Goal: Task Accomplishment & Management: Use online tool/utility

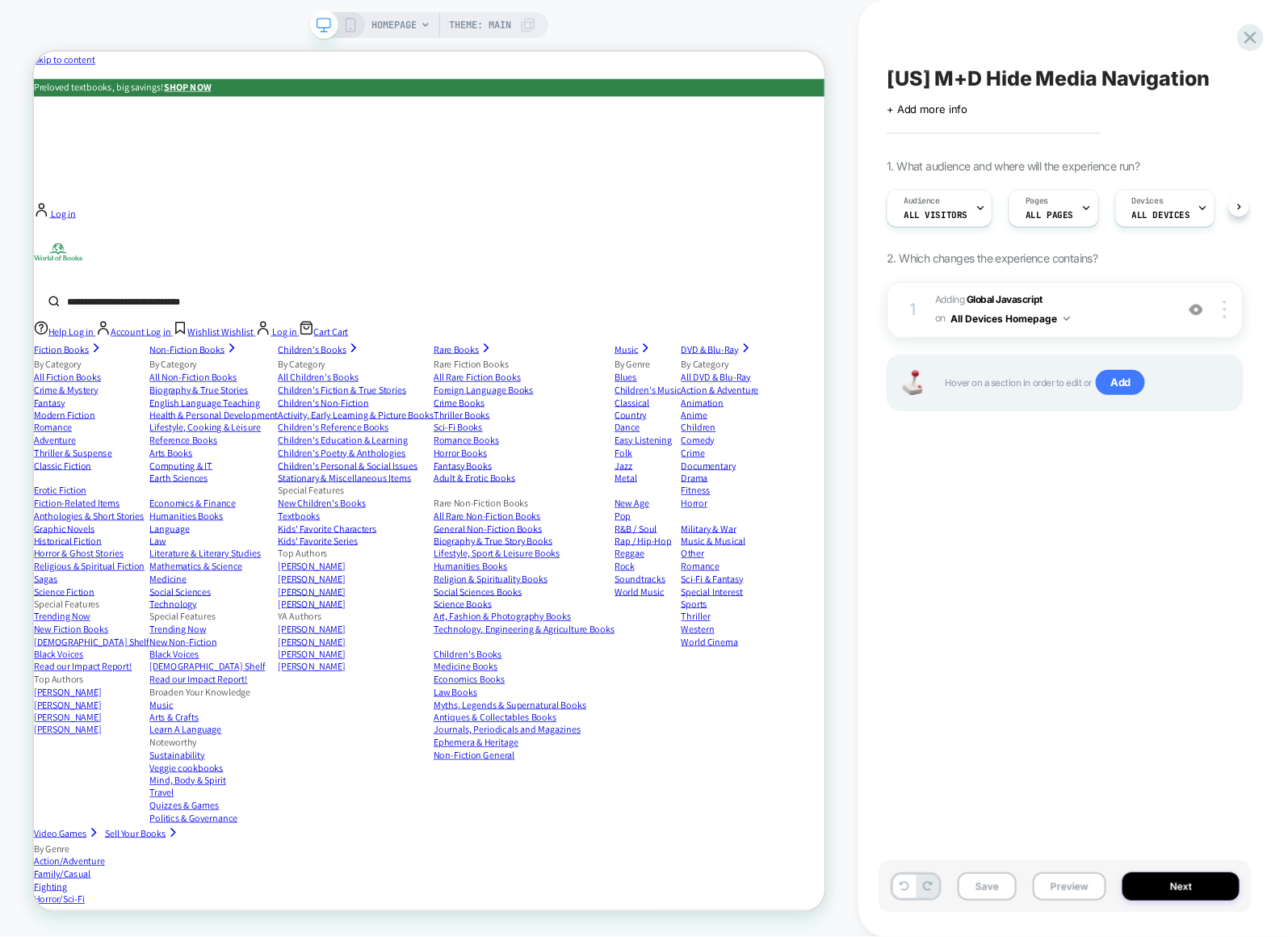
scroll to position [0, 1]
click at [1008, 295] on b "Global Javascript" at bounding box center [1004, 299] width 76 height 12
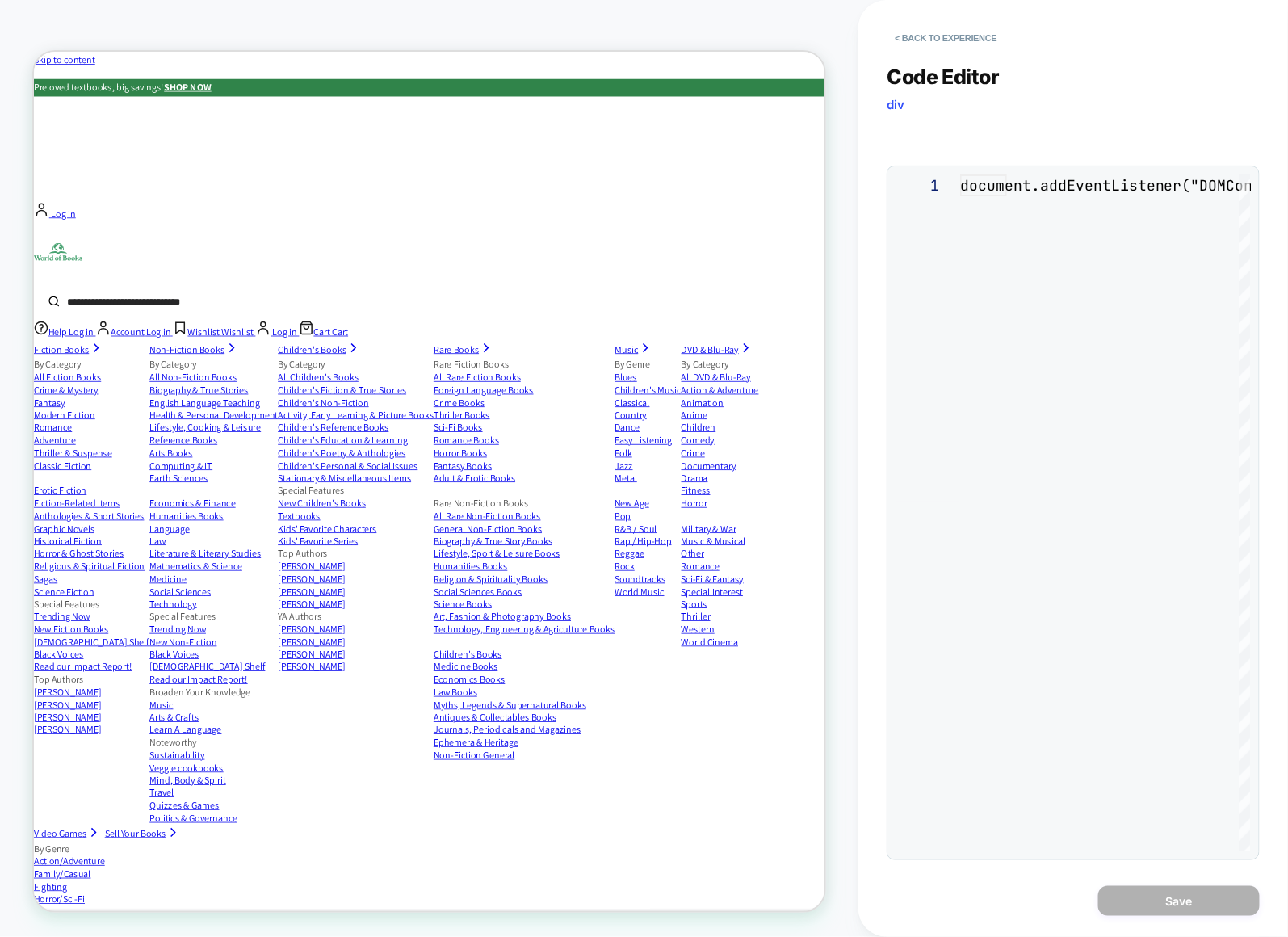
scroll to position [218, 0]
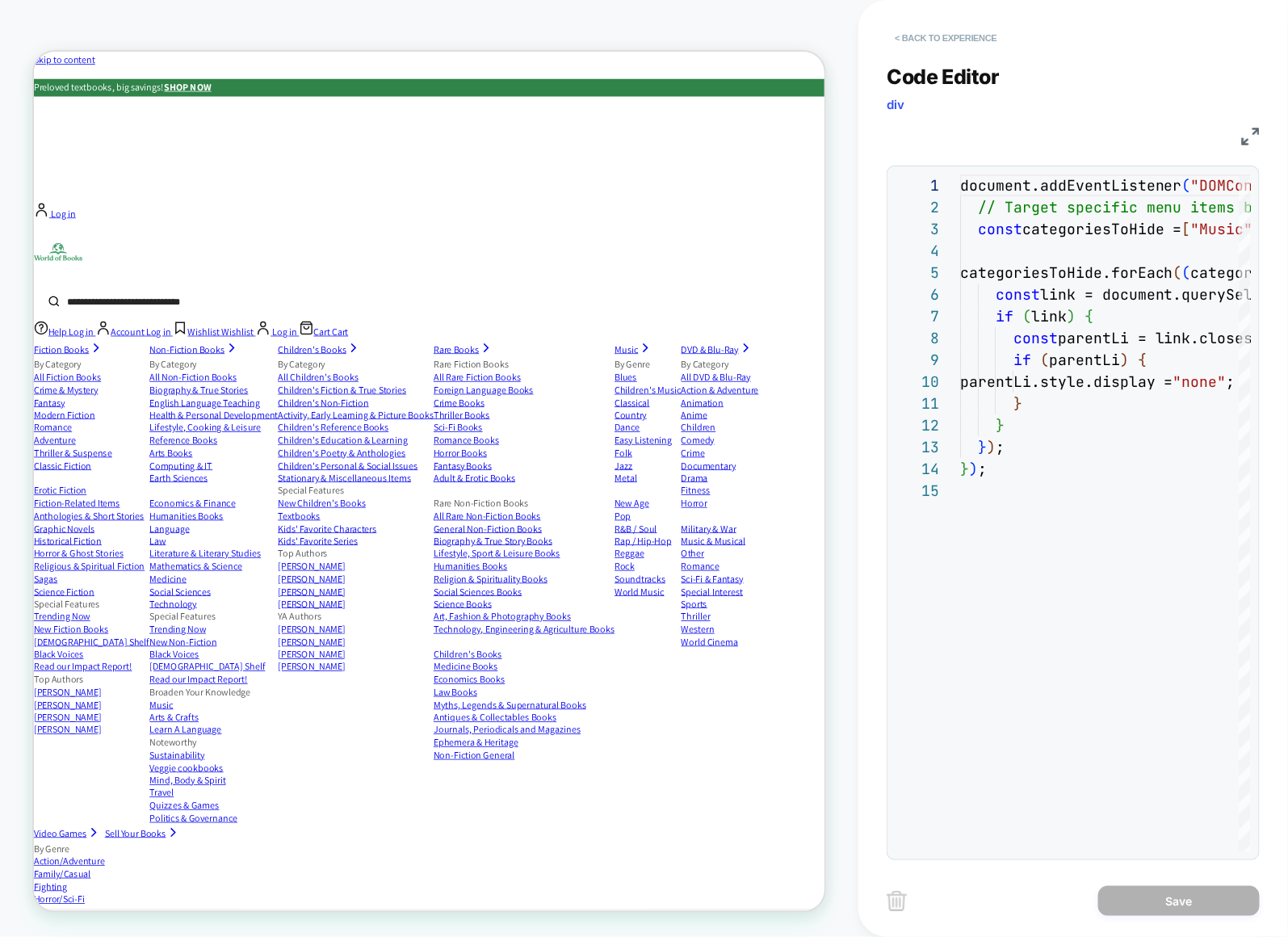
click at [923, 40] on button "< Back to experience" at bounding box center [945, 38] width 118 height 26
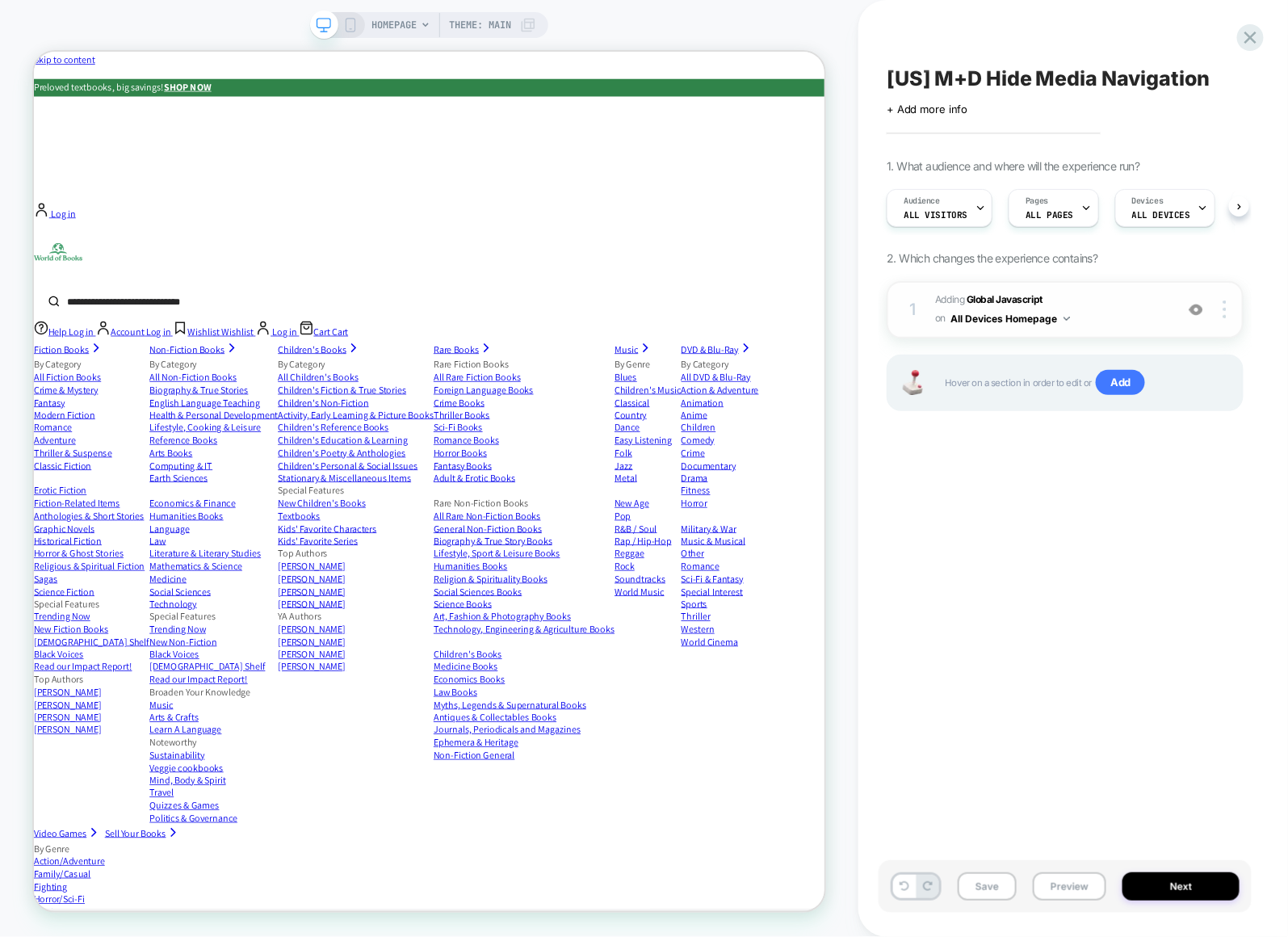
scroll to position [0, 1]
click at [1008, 586] on div "[US] M+D Hide Media Navigation Click to edit experience details + Add more info…" at bounding box center [1065, 469] width 373 height 905
click at [1237, 318] on div "1 Adding Global Javascript on All Devices Homepage Add Before Add After Target …" at bounding box center [1065, 309] width 357 height 58
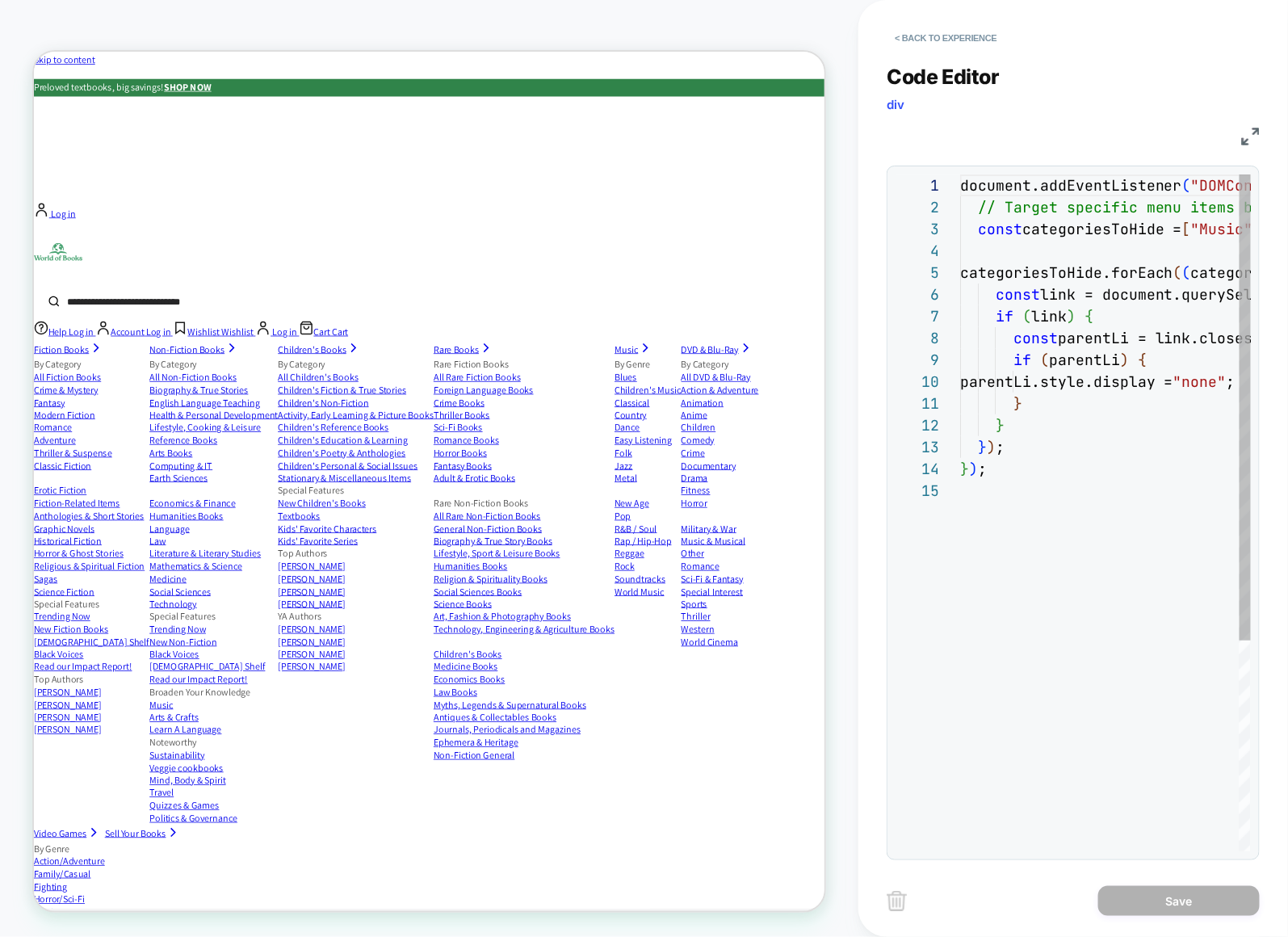
scroll to position [218, 0]
click at [935, 36] on button "< Back to experience" at bounding box center [945, 38] width 118 height 26
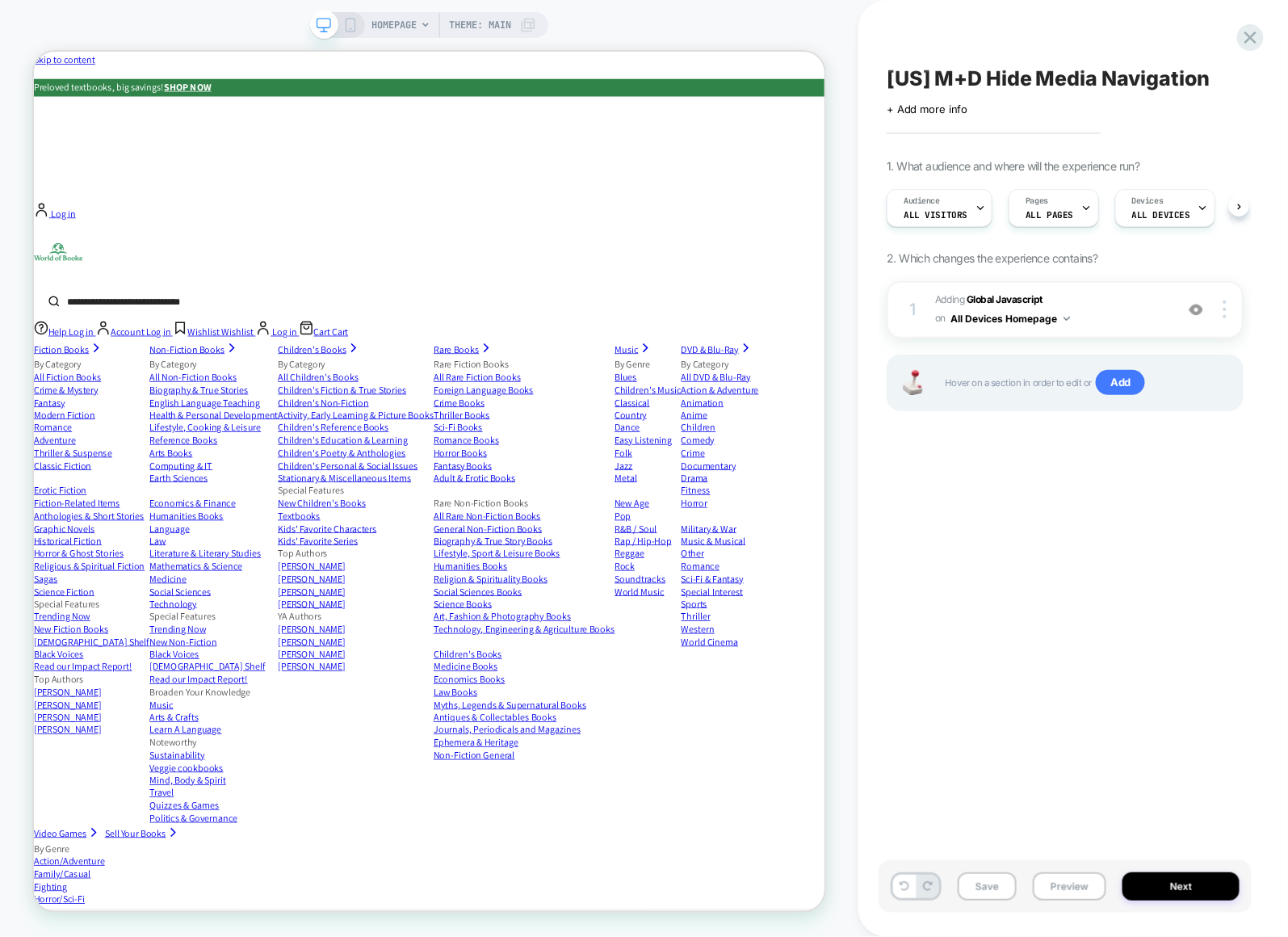
scroll to position [0, 1]
click at [1225, 308] on img at bounding box center [1225, 309] width 3 height 18
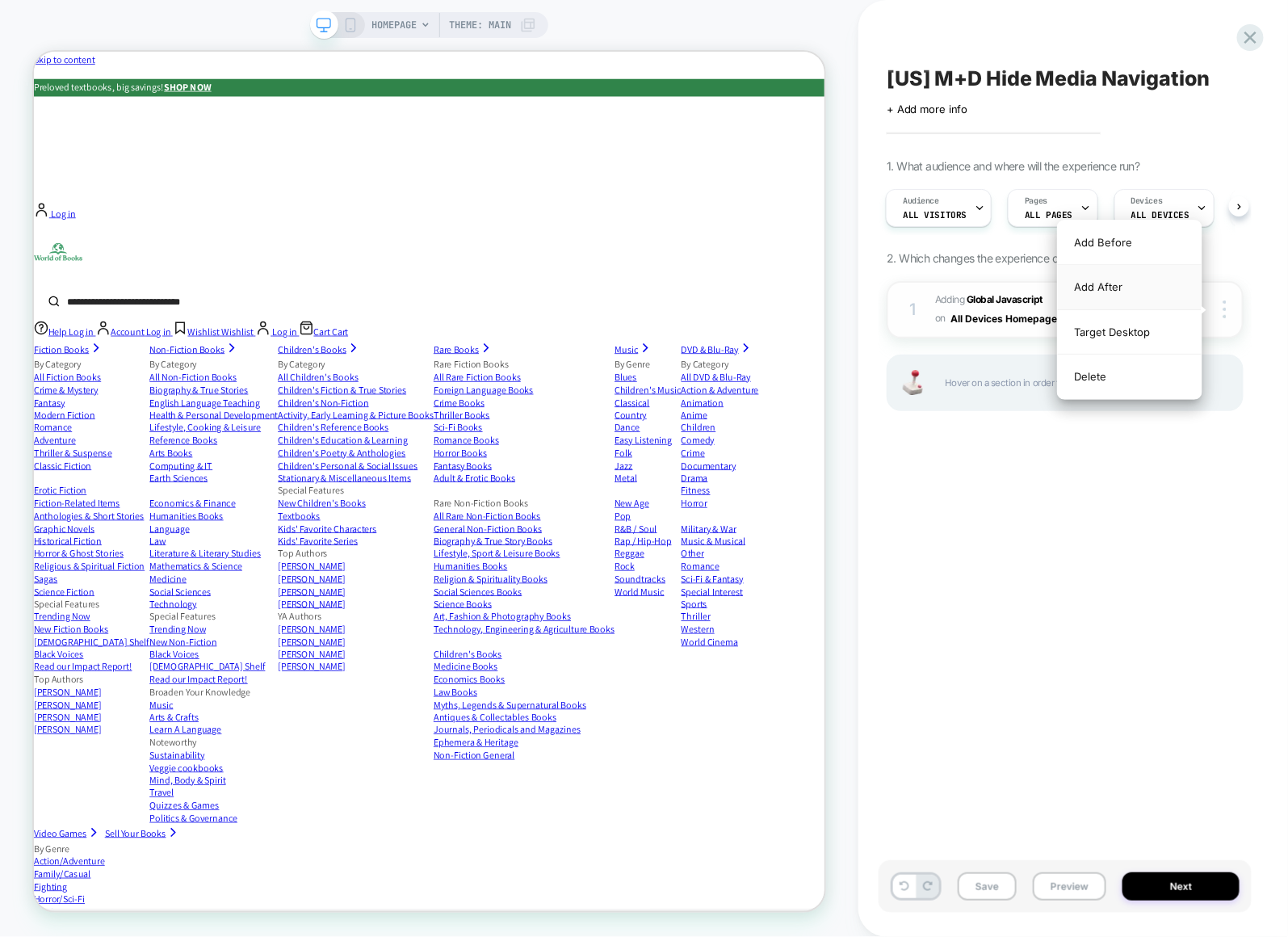
click at [1155, 285] on div "Add After" at bounding box center [1129, 288] width 143 height 45
click at [1106, 283] on div "Add After" at bounding box center [1129, 288] width 143 height 45
click at [1101, 245] on div "Add Before" at bounding box center [1129, 243] width 143 height 45
click at [1093, 281] on div "Add After" at bounding box center [1129, 288] width 143 height 45
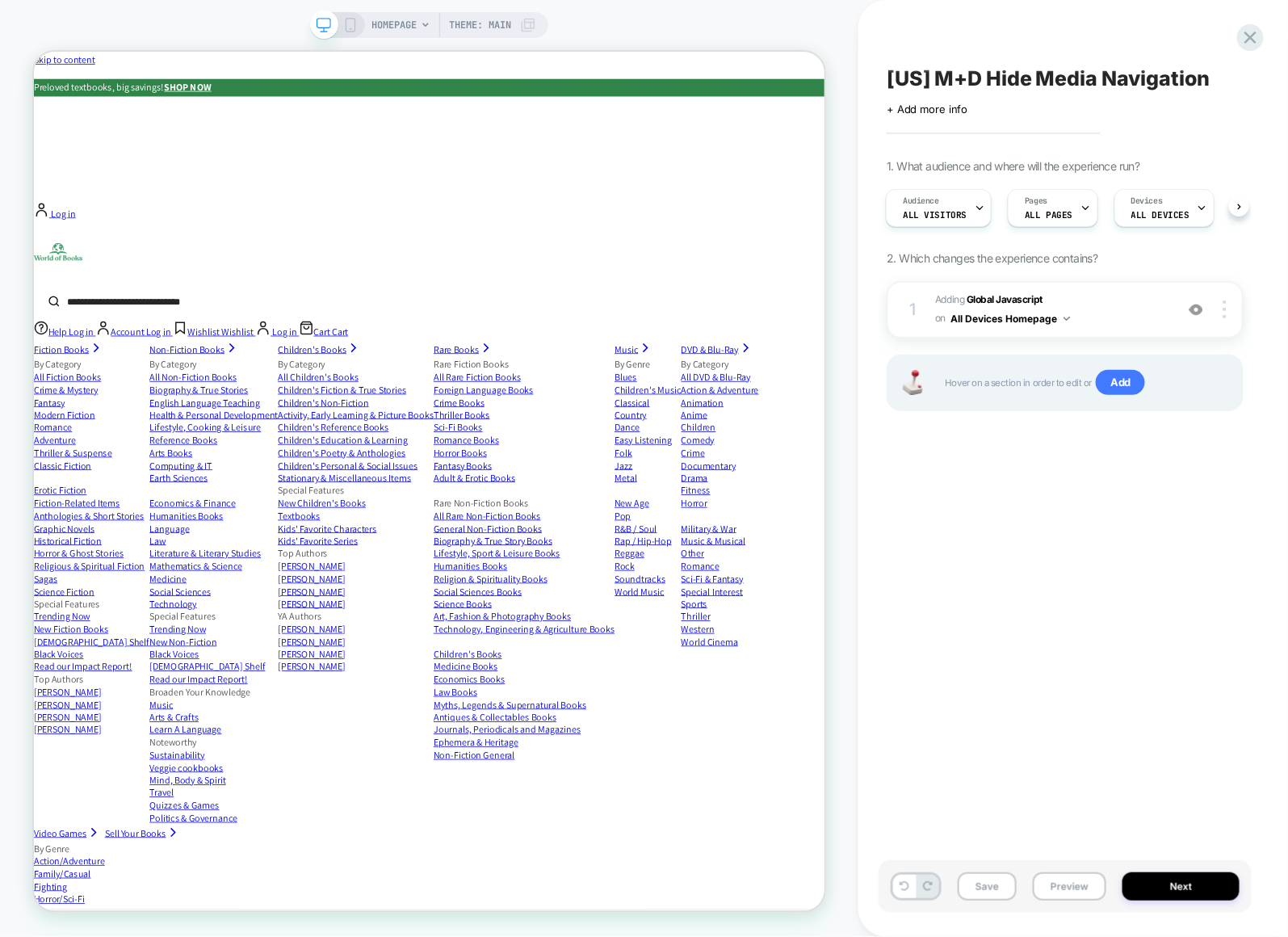
click at [1052, 539] on div "[US] M+D Hide Media Navigation Click to edit experience details + Add more info…" at bounding box center [1065, 469] width 373 height 905
click at [1018, 298] on b "Global Javascript" at bounding box center [1004, 299] width 76 height 12
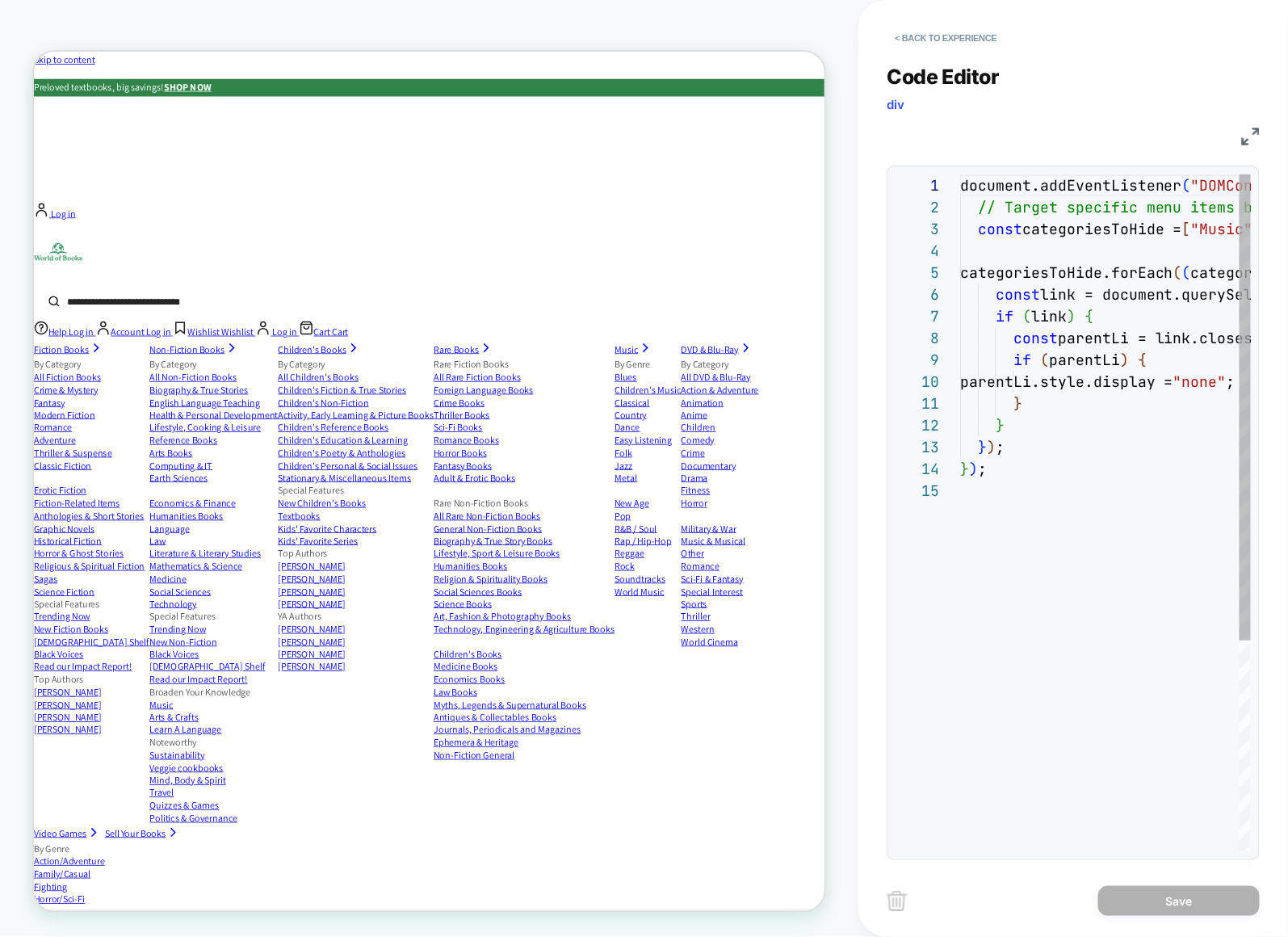
scroll to position [218, 0]
click at [929, 39] on button "< Back to experience" at bounding box center [945, 38] width 118 height 26
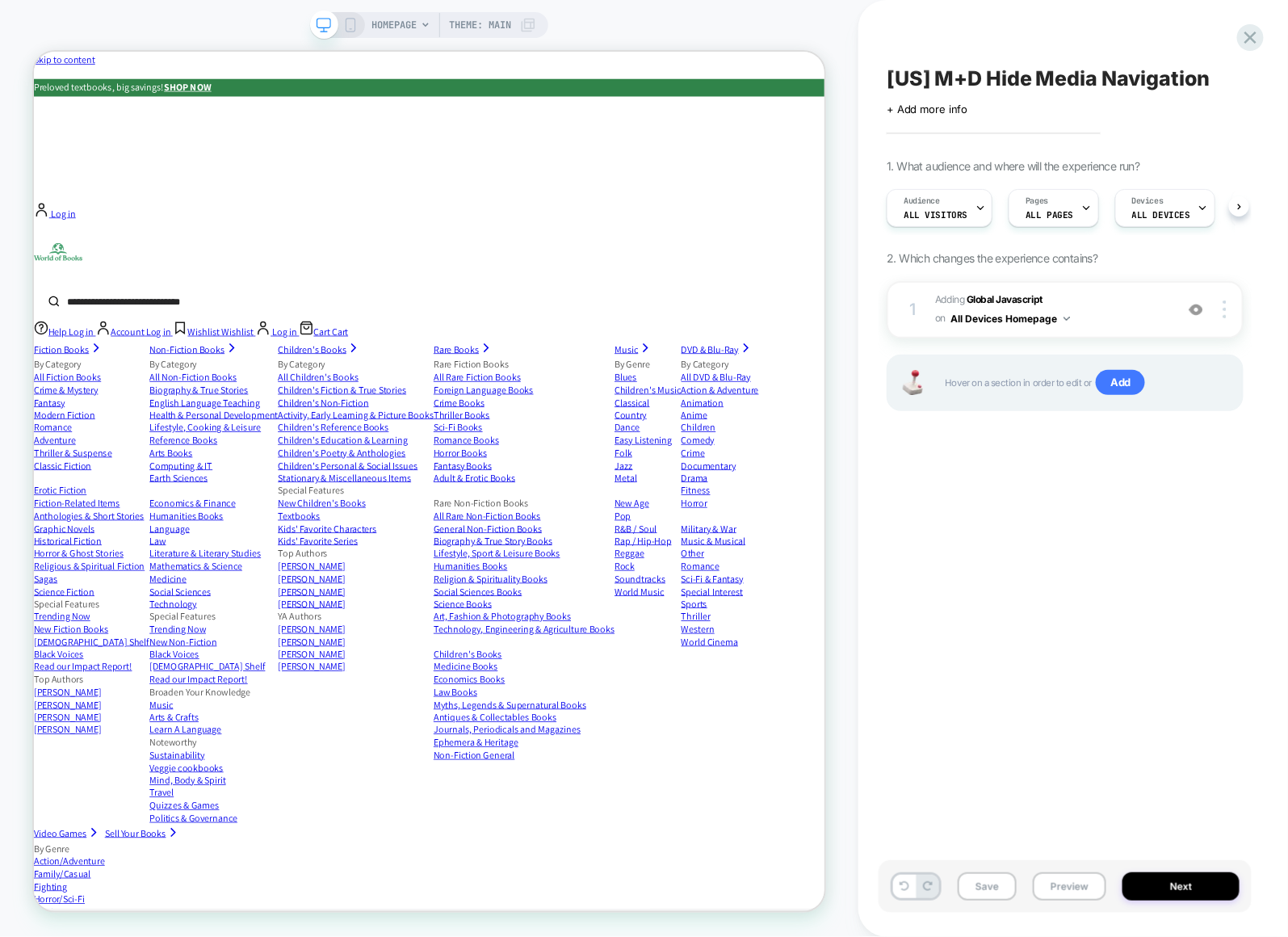
scroll to position [0, 1]
click at [1120, 387] on span "Add" at bounding box center [1120, 382] width 50 height 26
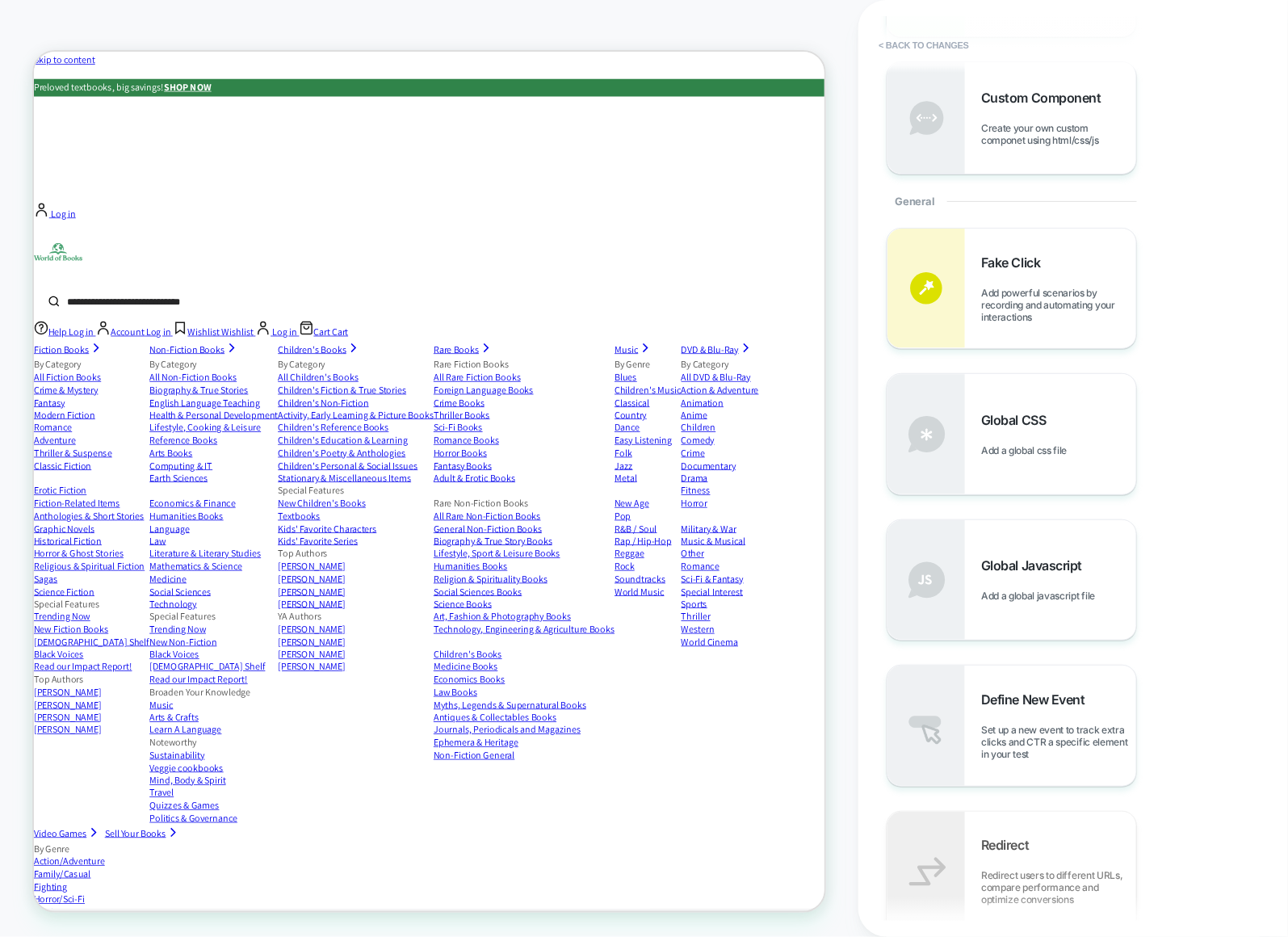
scroll to position [556, 0]
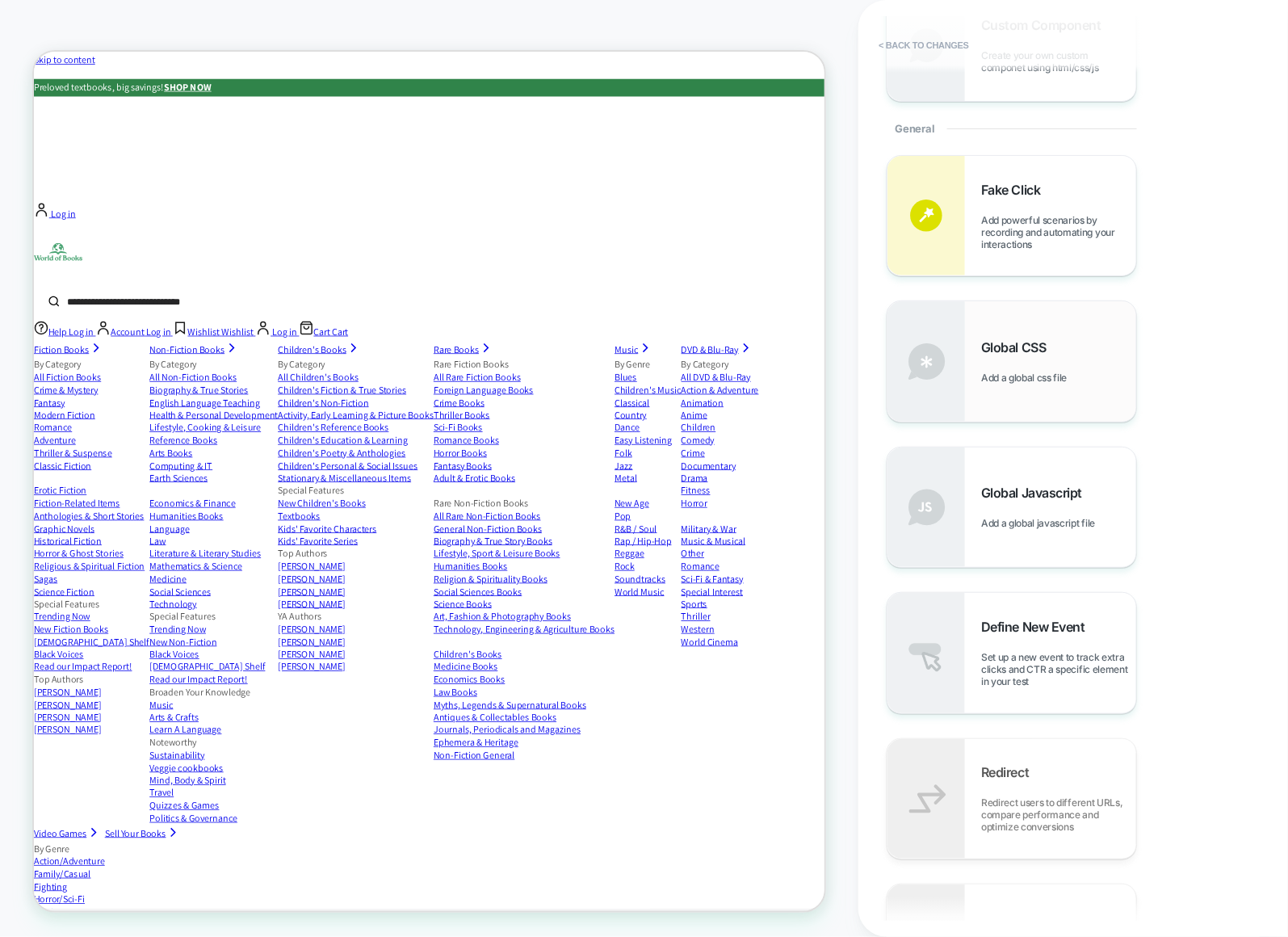
click at [1010, 378] on span "Add a global css file" at bounding box center [1028, 377] width 94 height 12
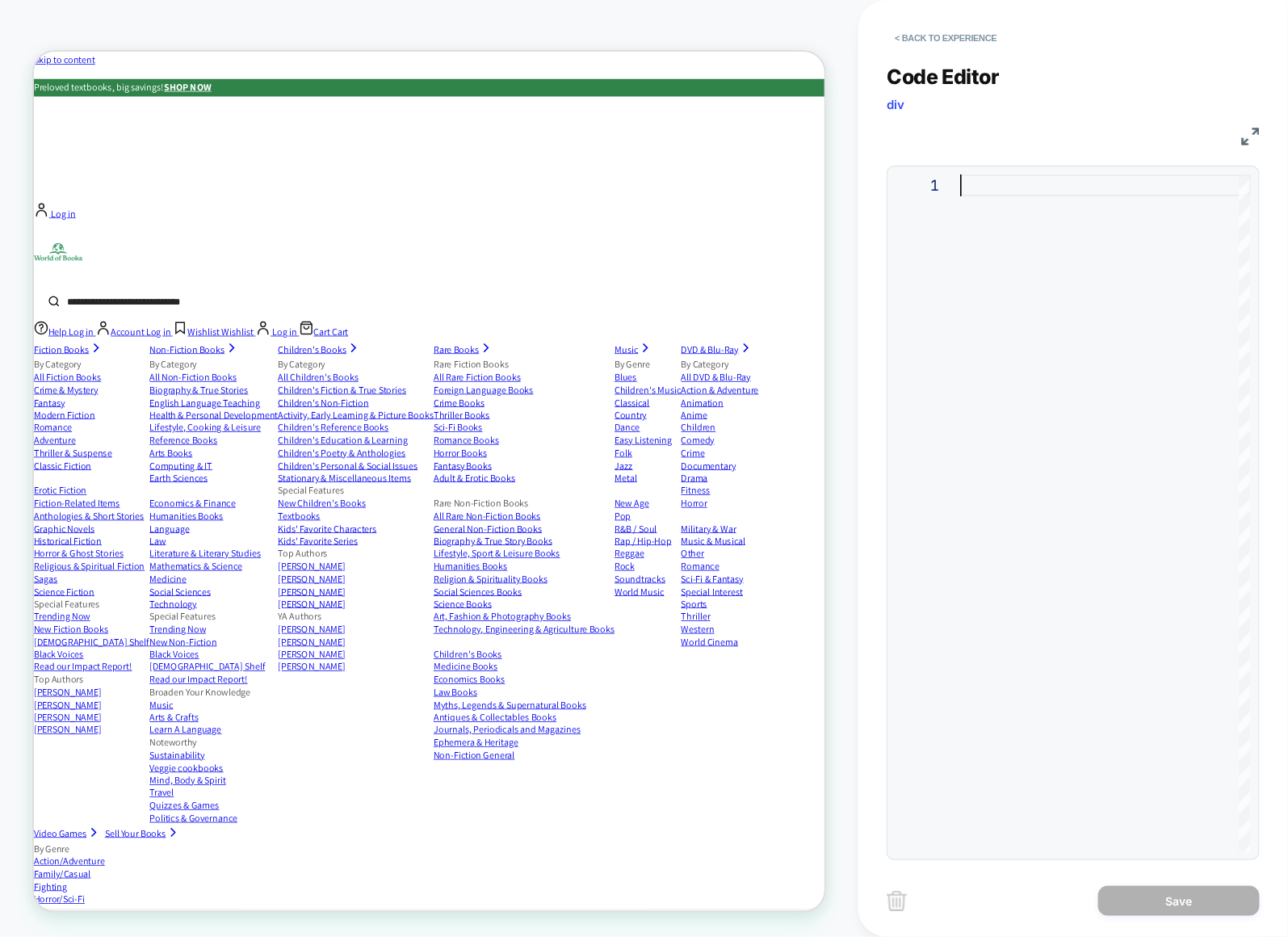
click at [1001, 340] on div at bounding box center [1106, 513] width 291 height 677
type textarea "**********"
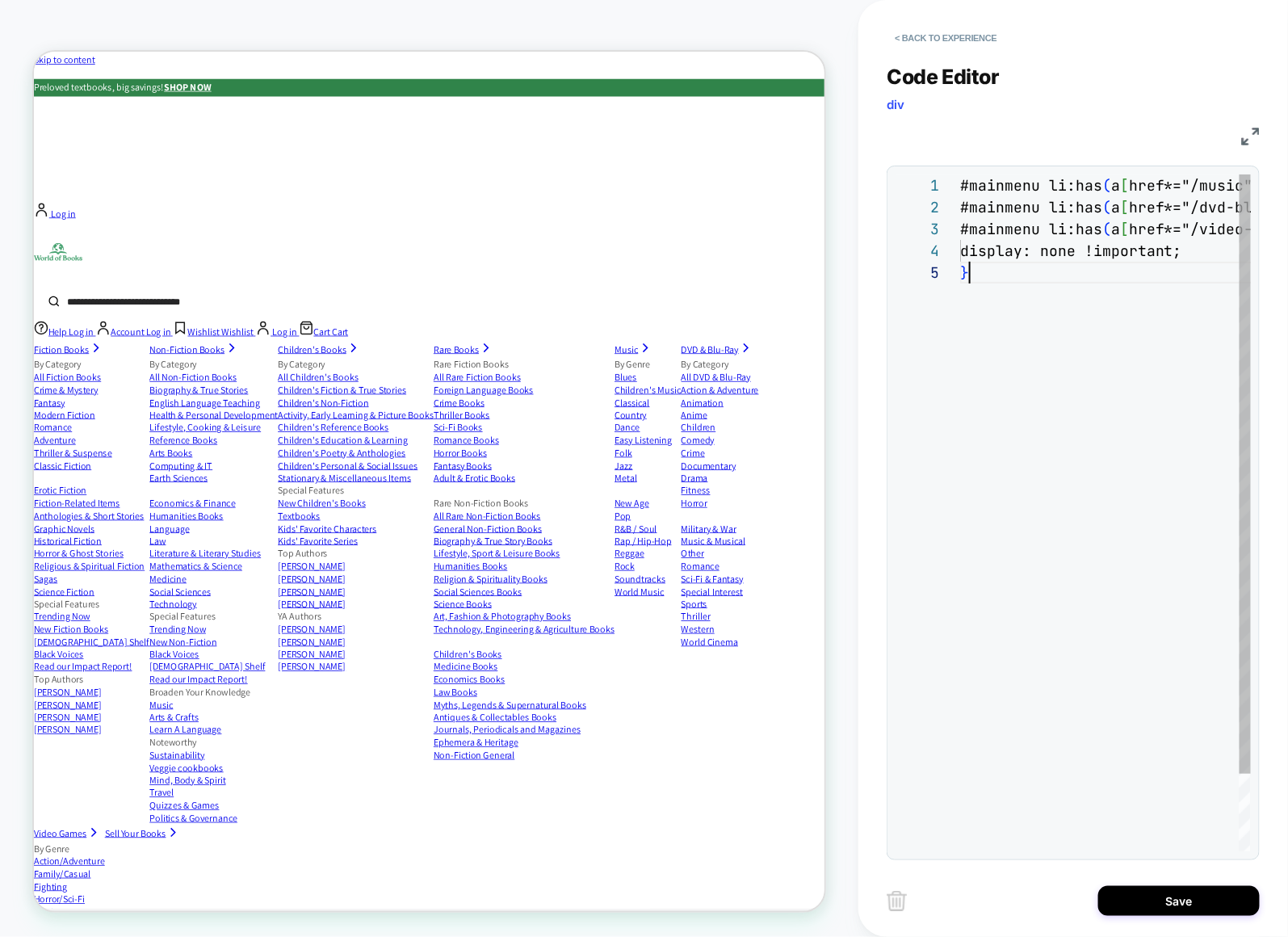
scroll to position [87, 9]
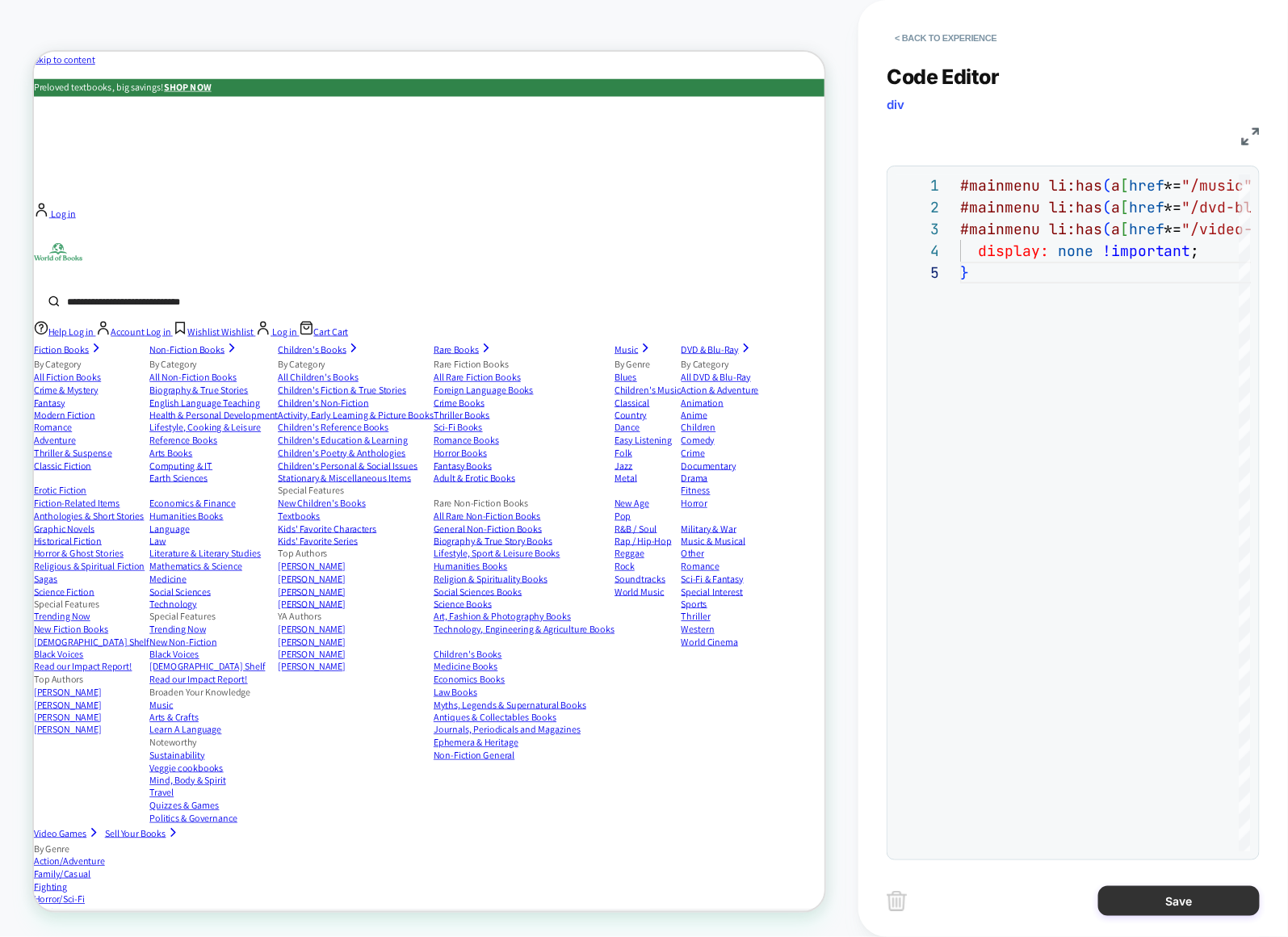
click at [1163, 909] on button "Save" at bounding box center [1179, 901] width 162 height 30
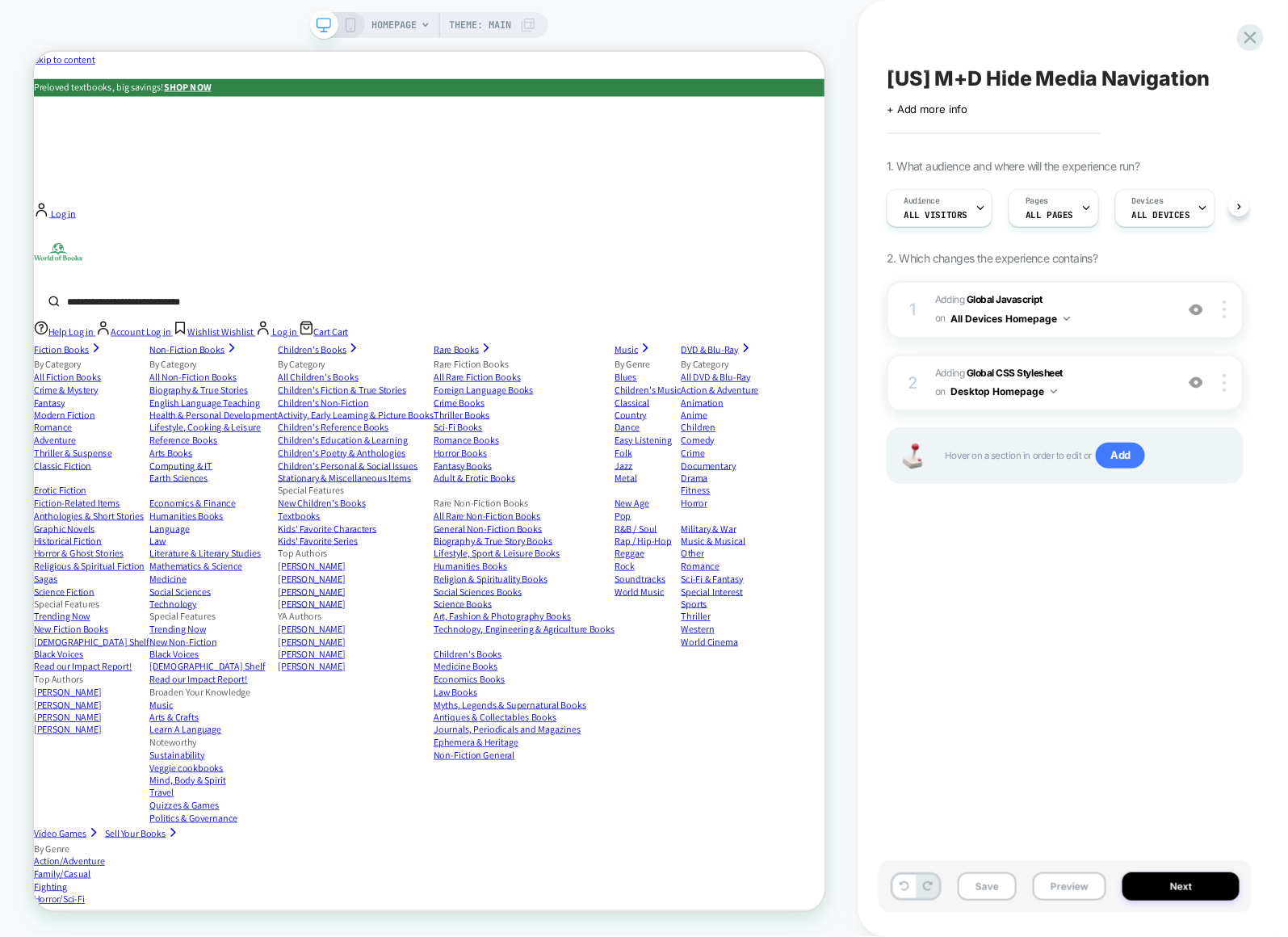
scroll to position [0, 1]
click at [1233, 387] on div at bounding box center [1227, 382] width 30 height 18
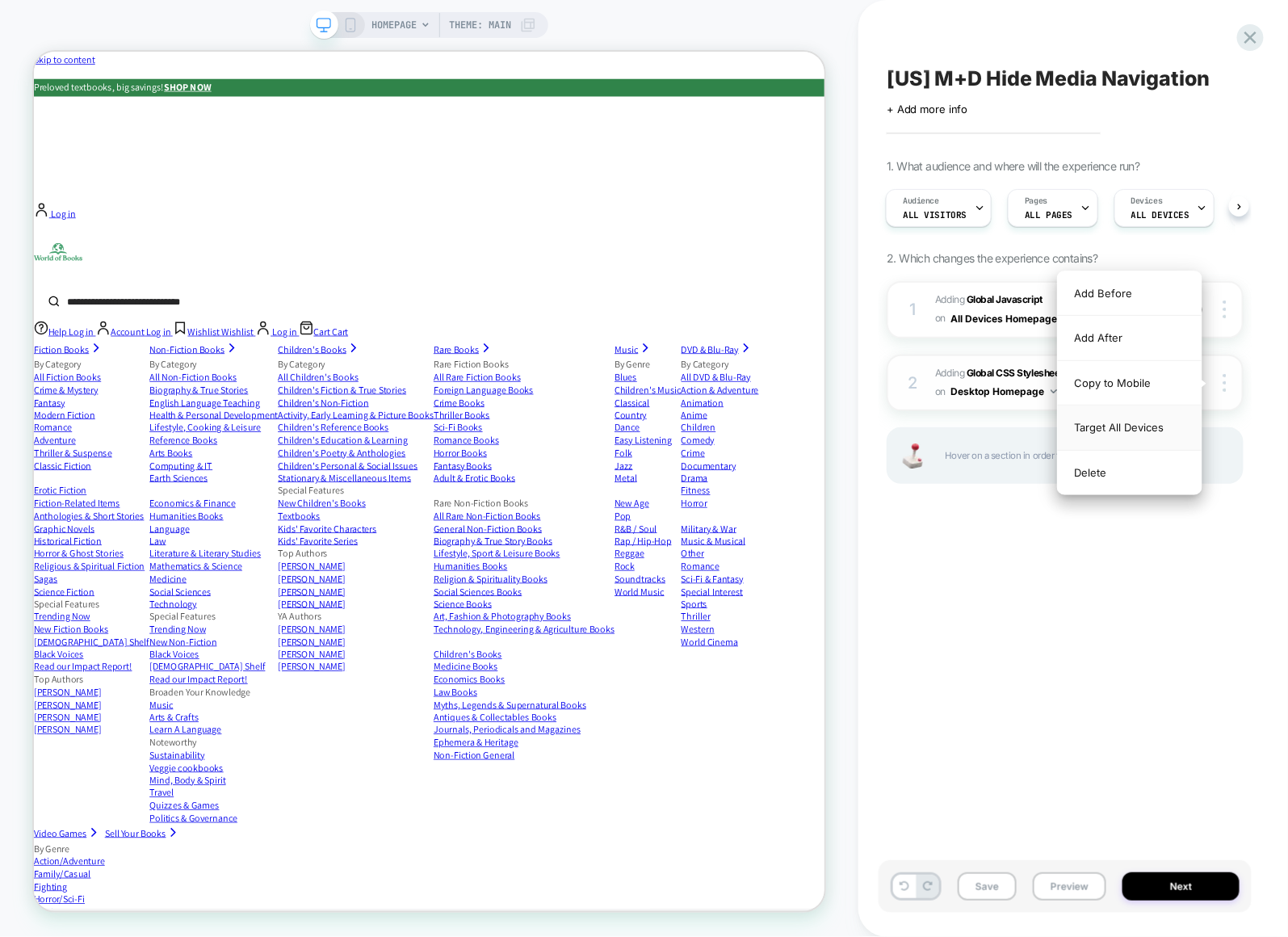
click at [1145, 427] on div "Target All Devices" at bounding box center [1129, 428] width 143 height 45
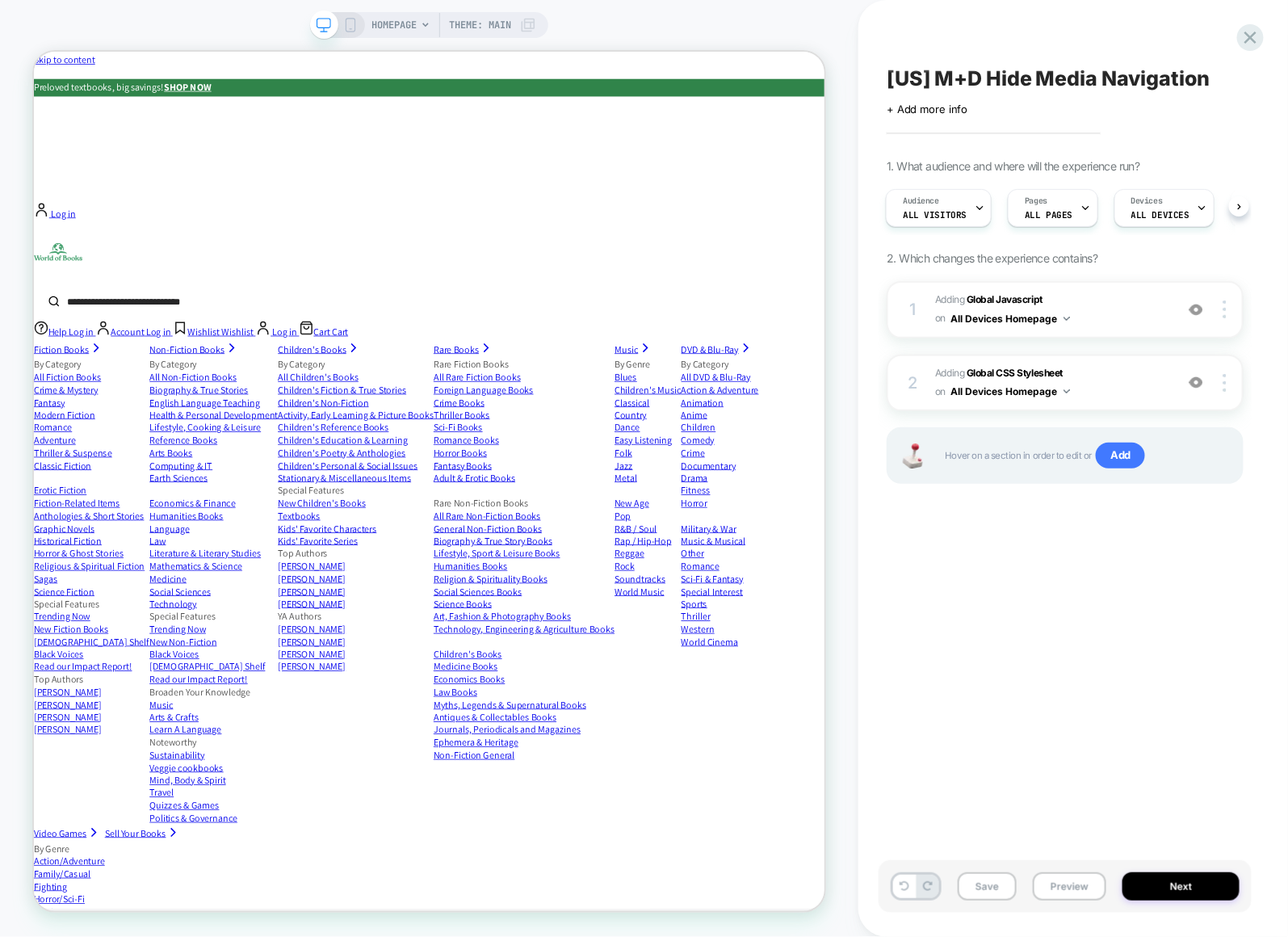
click at [1003, 566] on div "[US] M+D Hide Media Navigation Click to edit experience details + Add more info…" at bounding box center [1065, 469] width 373 height 905
click at [1003, 368] on b "Global CSS Stylesheet" at bounding box center [1014, 372] width 97 height 12
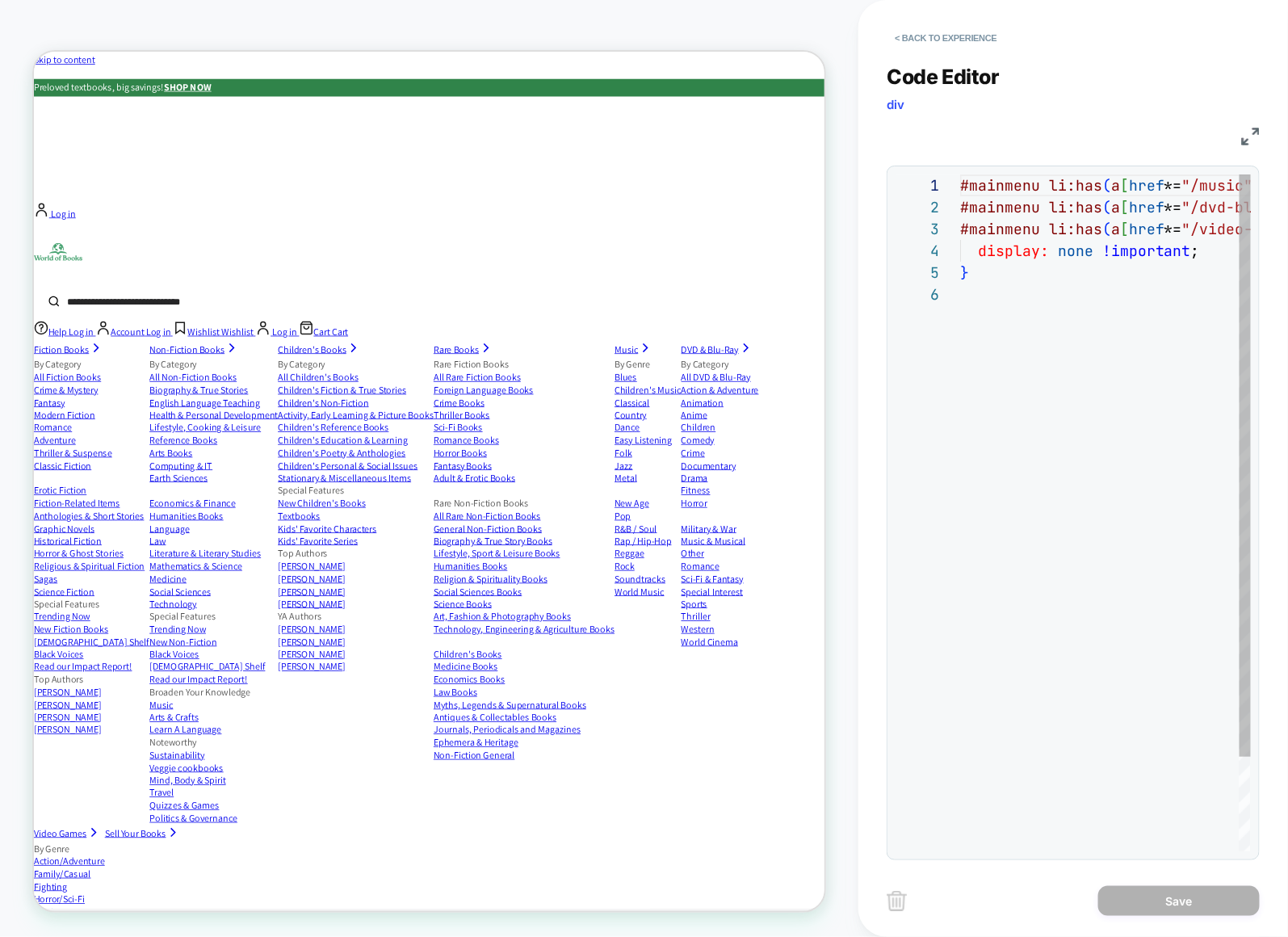
scroll to position [109, 0]
click at [928, 43] on button "< Back to experience" at bounding box center [945, 38] width 118 height 26
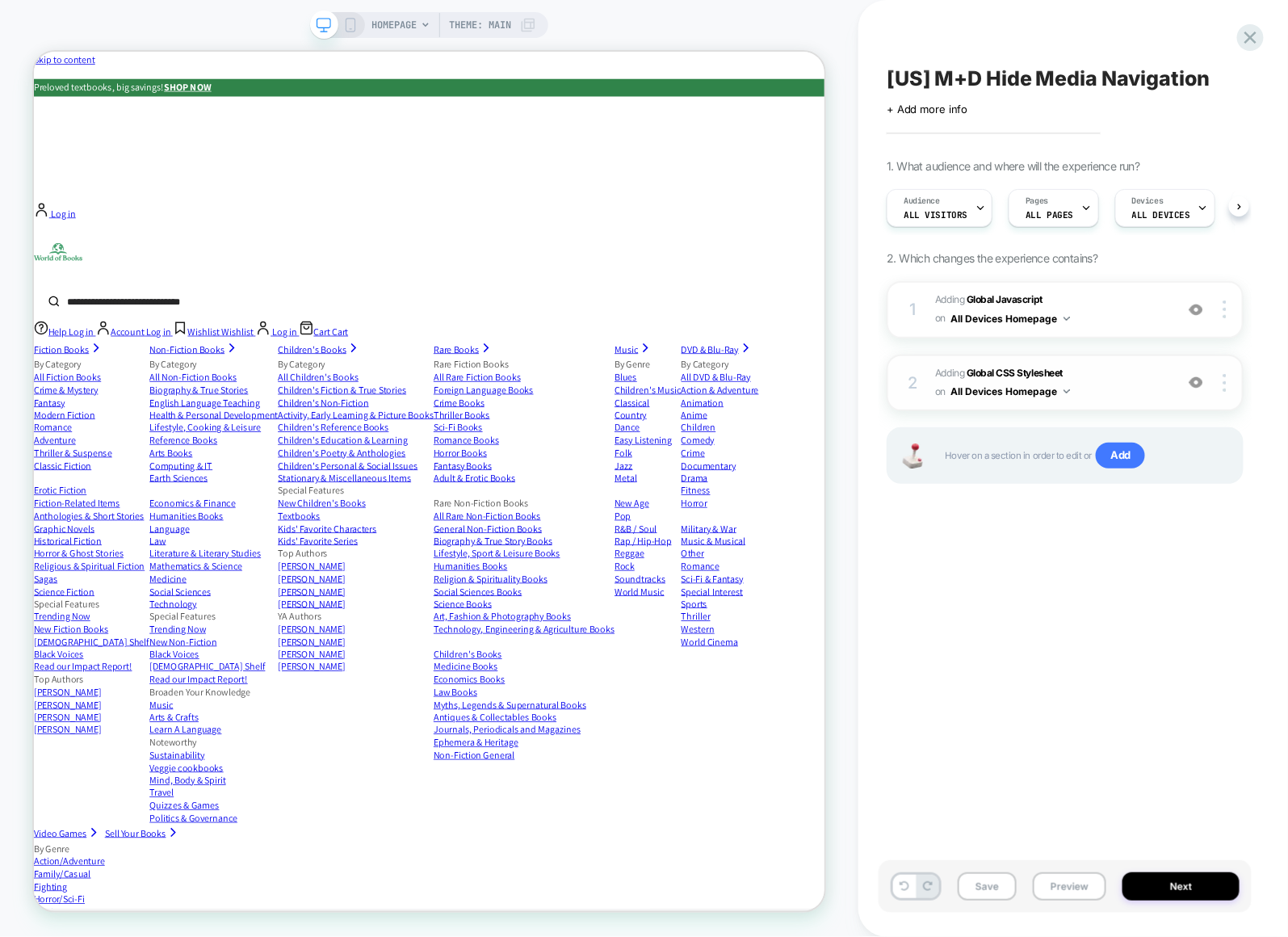
scroll to position [0, 1]
click at [1083, 887] on button "Preview" at bounding box center [1069, 885] width 73 height 28
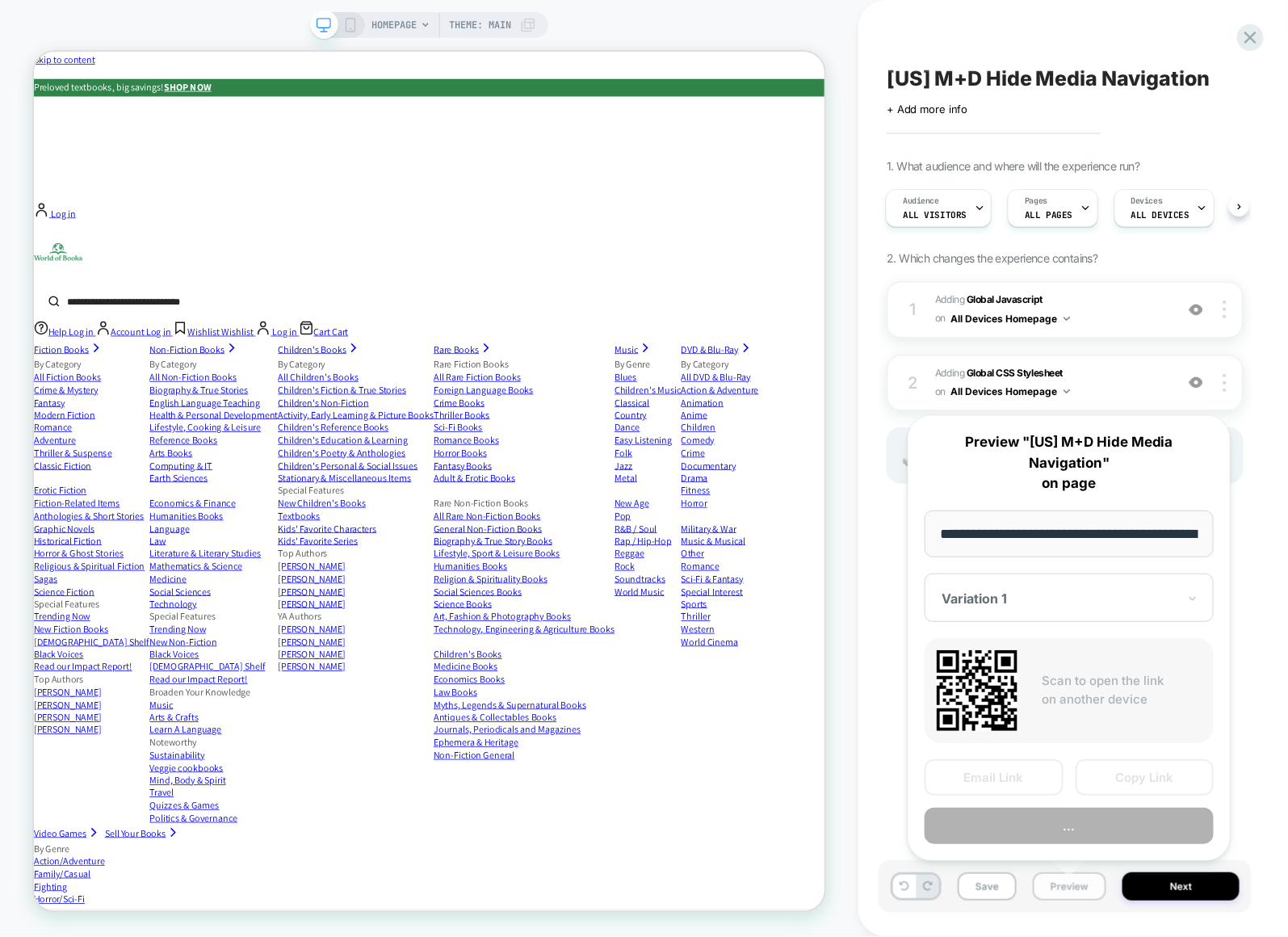
scroll to position [0, 73]
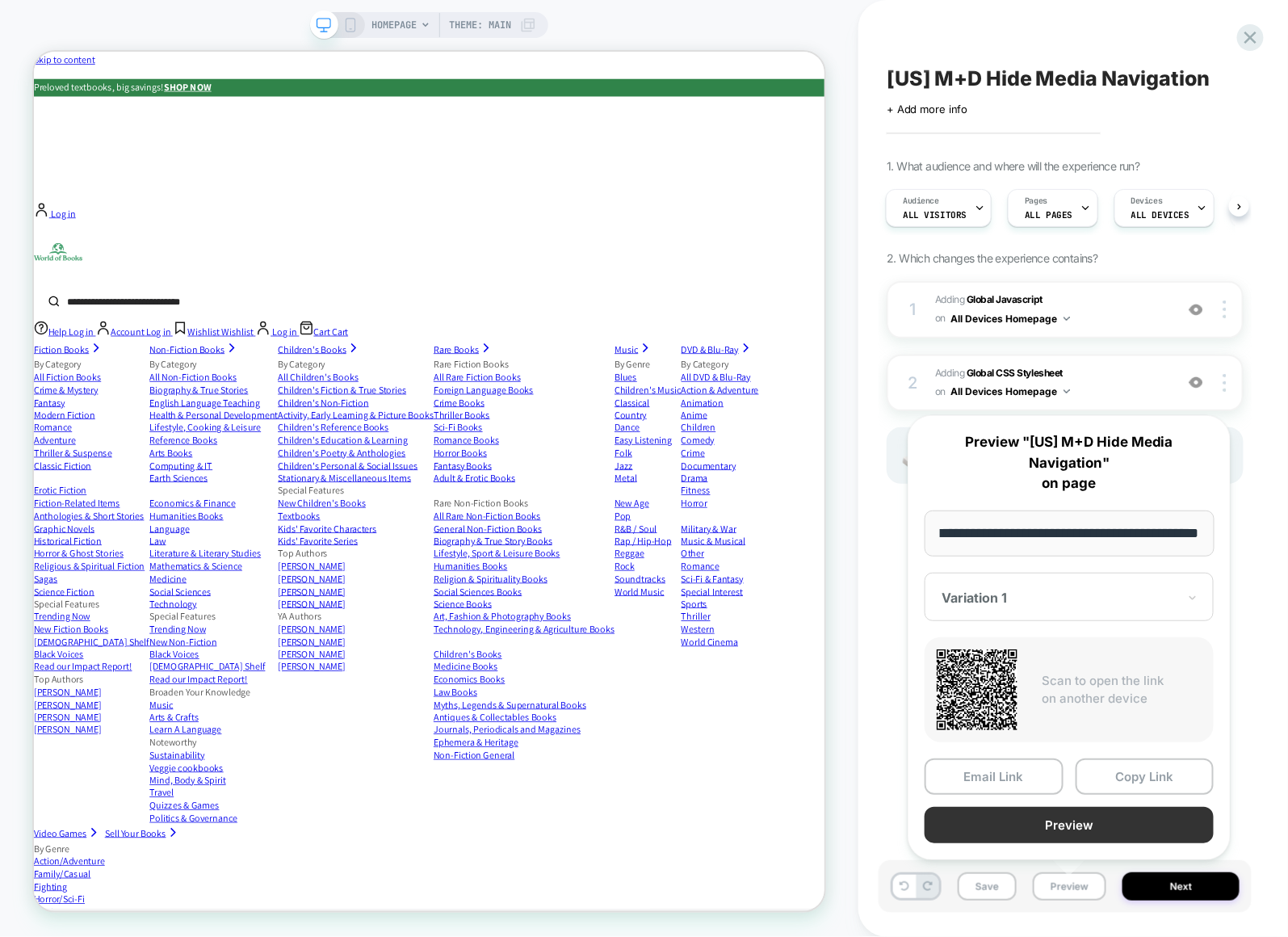
click at [1030, 818] on button "Preview" at bounding box center [1069, 824] width 290 height 36
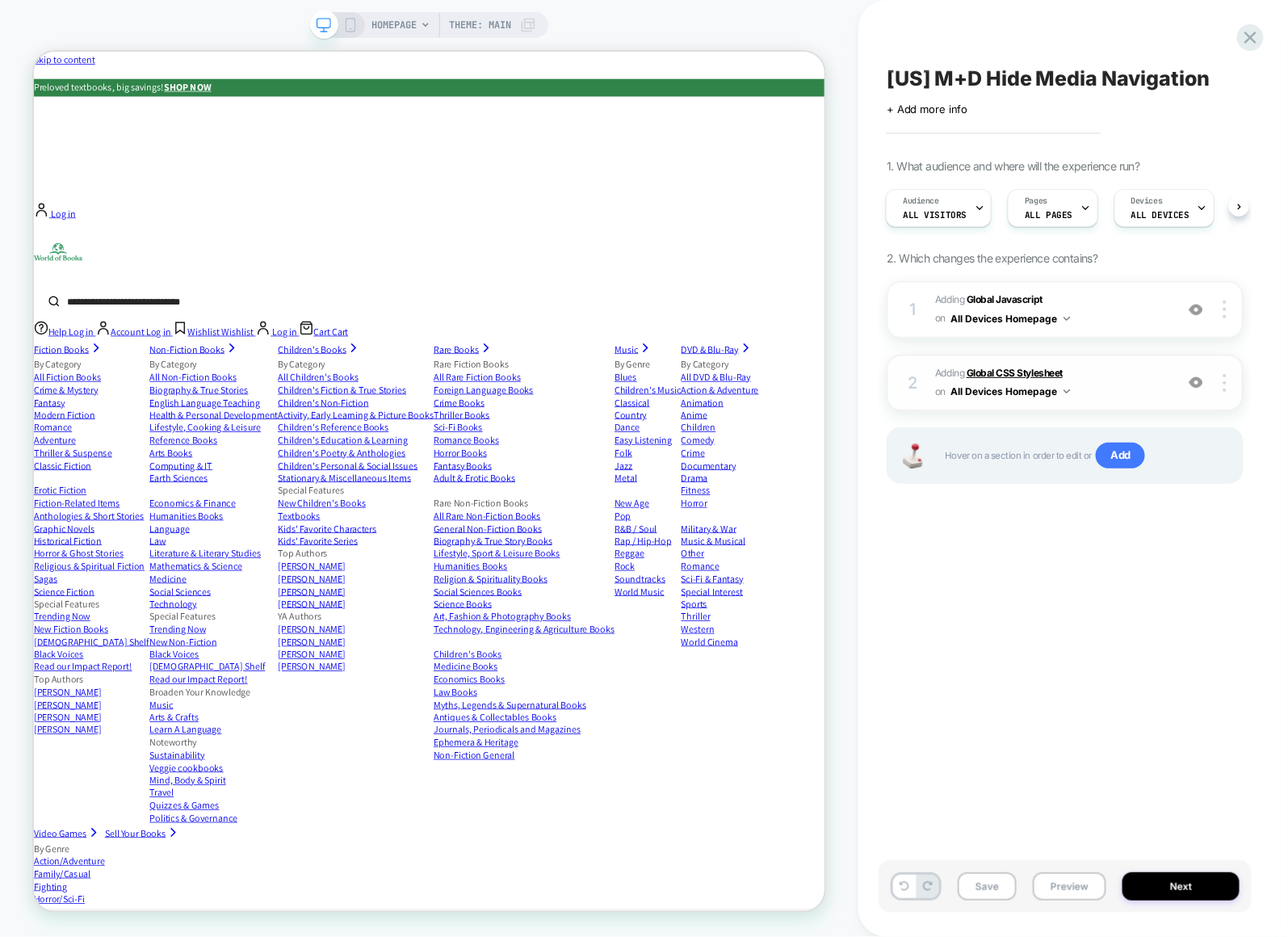
click at [1039, 370] on b "Global CSS Stylesheet" at bounding box center [1014, 372] width 97 height 12
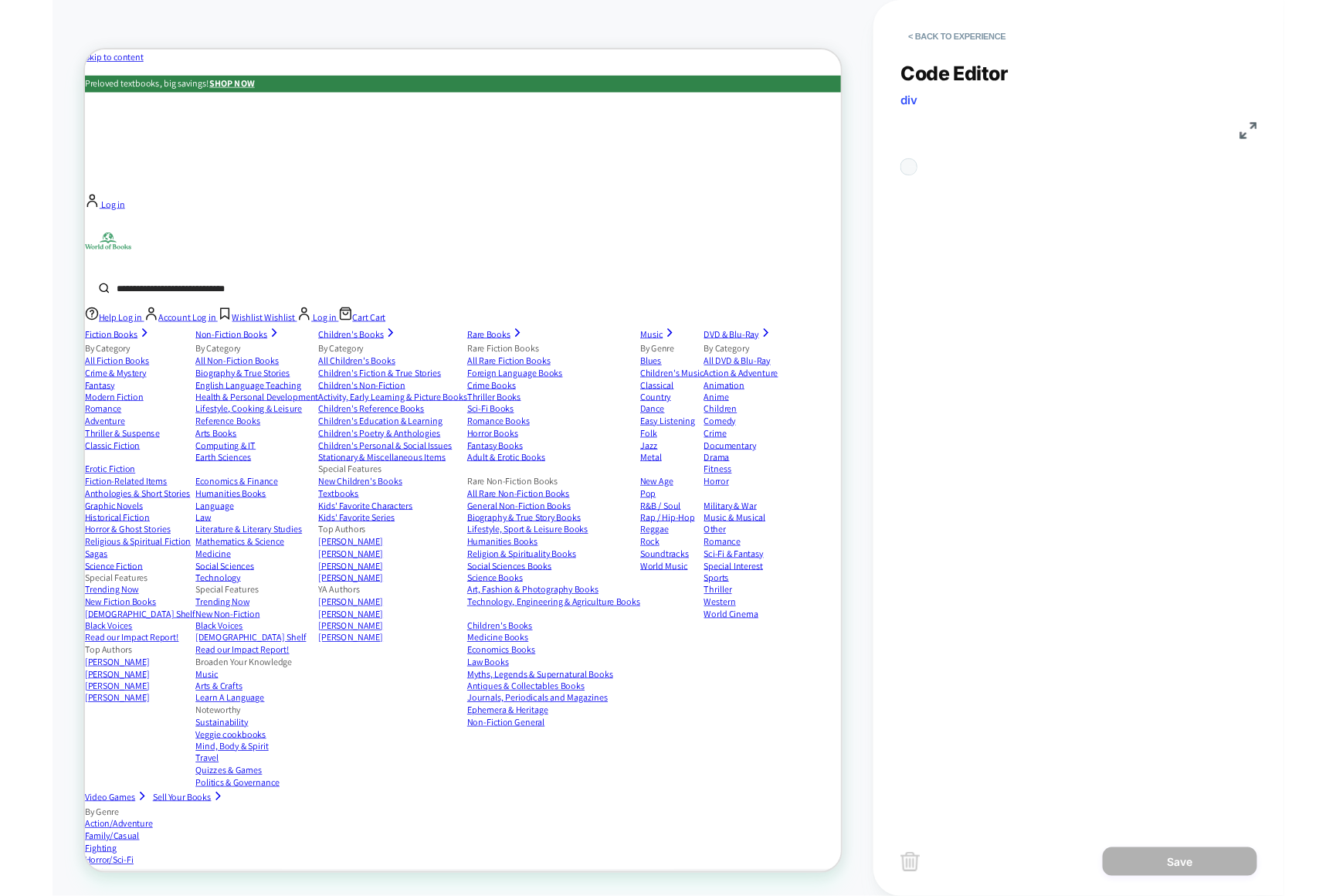
scroll to position [104, 0]
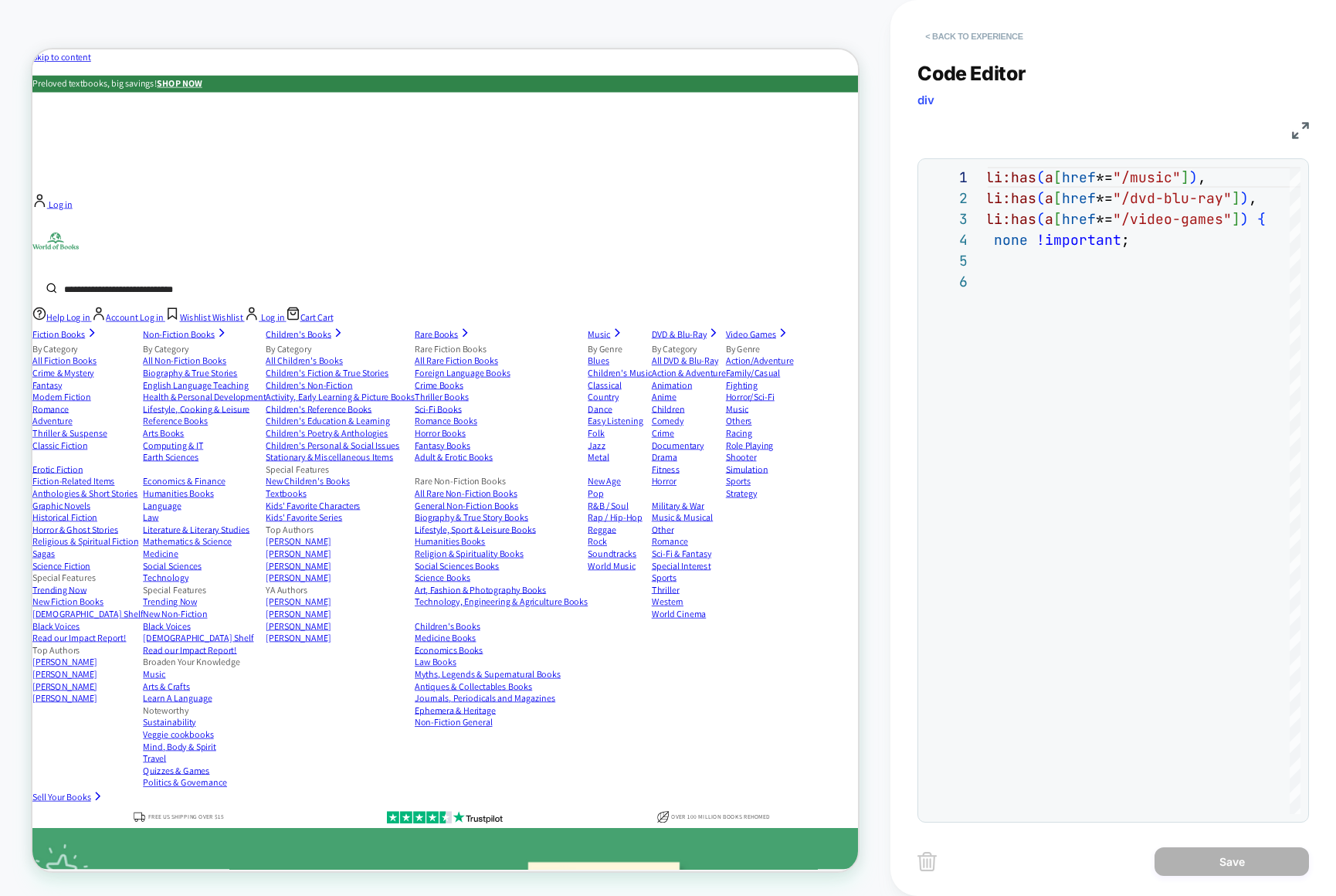
click at [997, 38] on button "< Back to experience" at bounding box center [973, 36] width 113 height 25
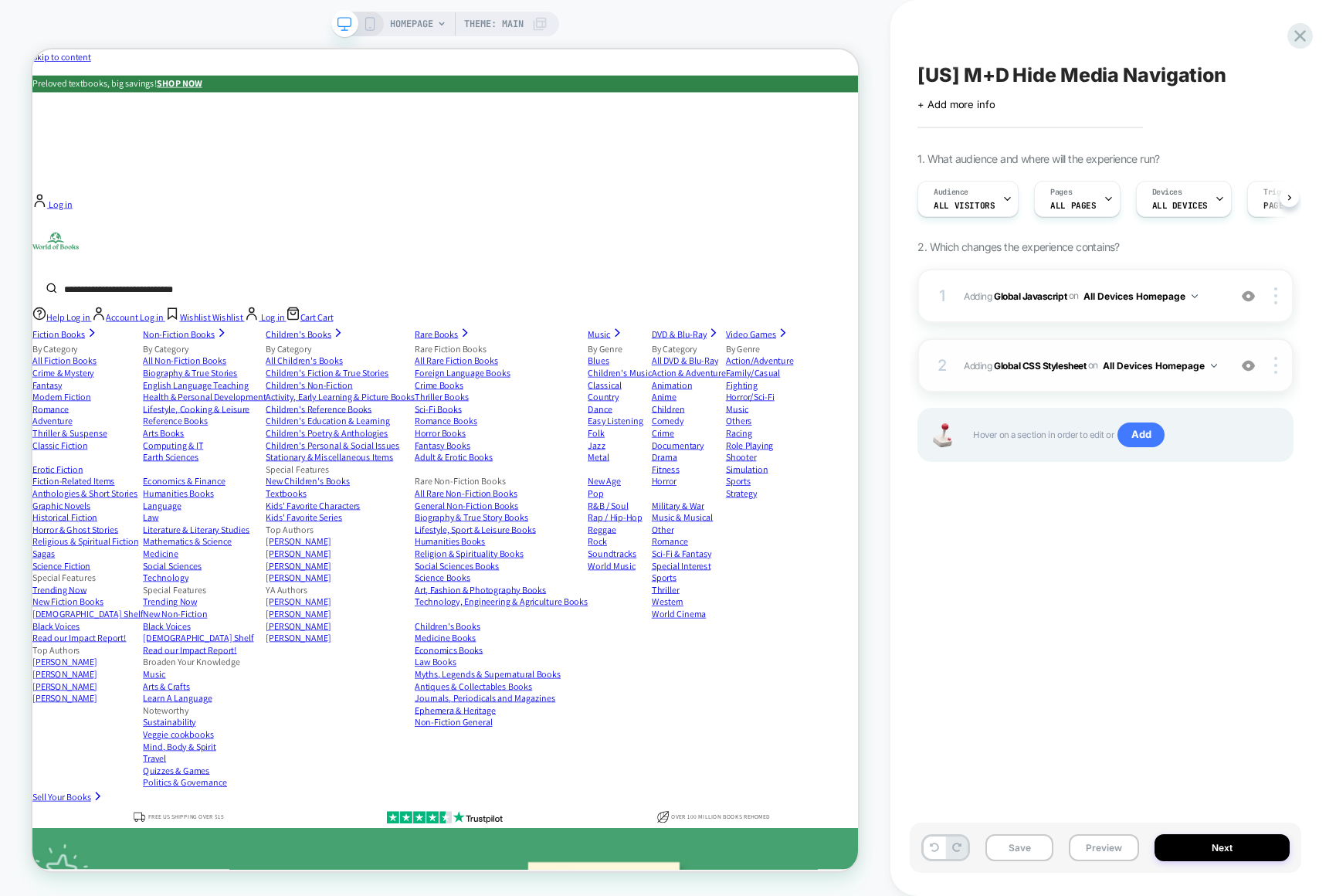
scroll to position [0, 1]
click at [1058, 299] on b "Global Javascript" at bounding box center [1030, 296] width 73 height 11
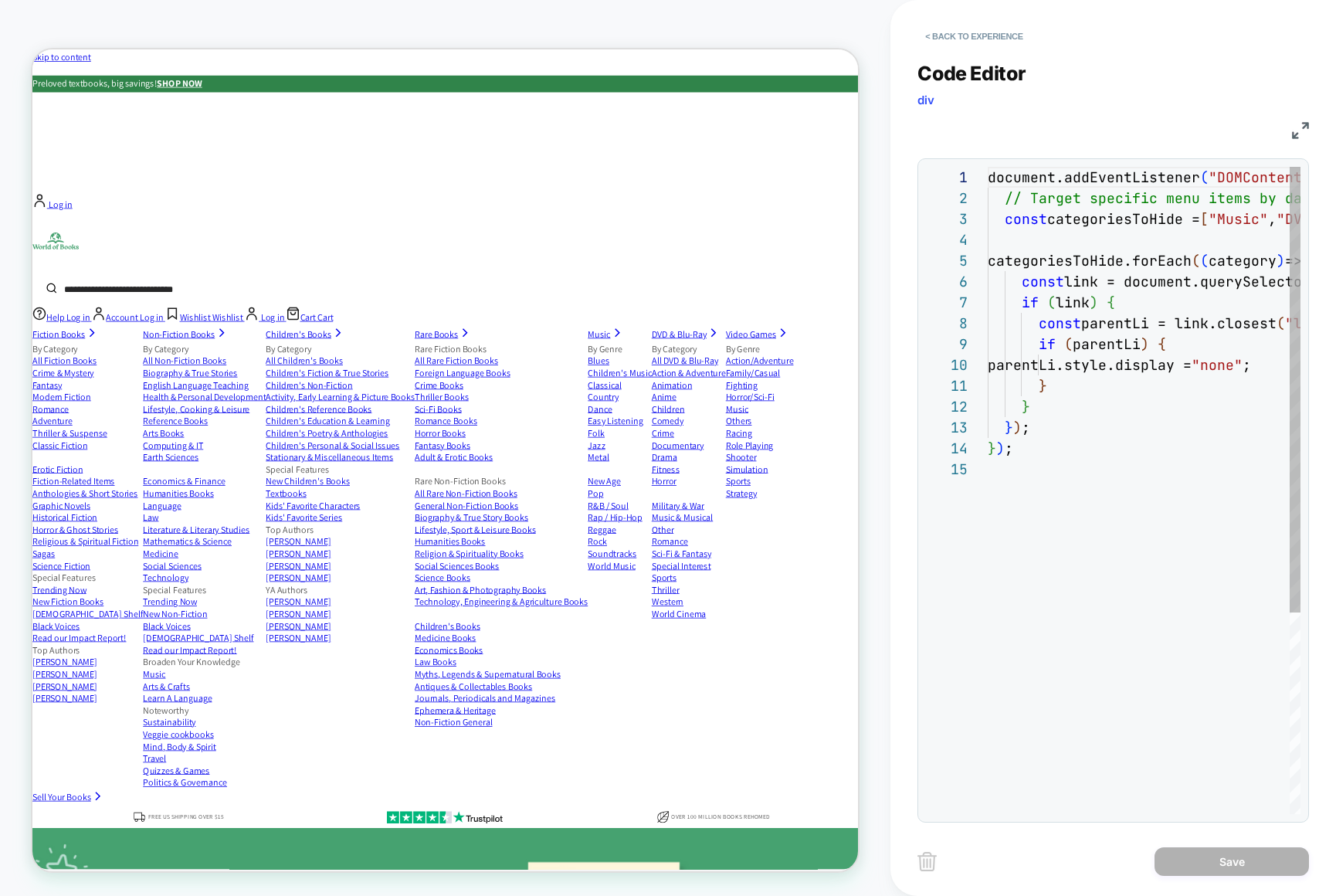
scroll to position [209, 0]
